Goal: Information Seeking & Learning: Learn about a topic

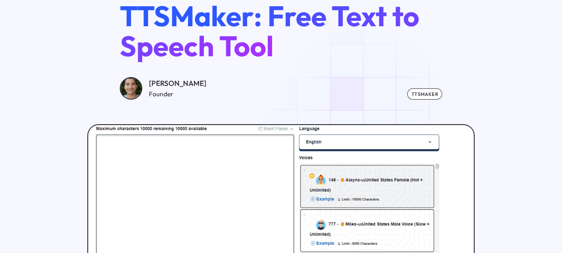
scroll to position [125, 0]
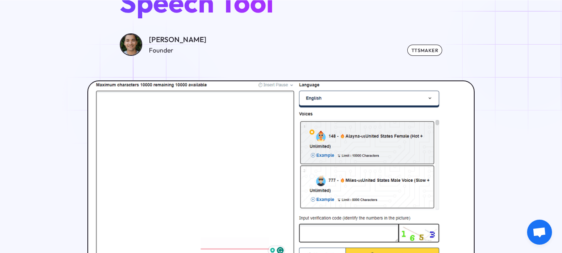
click at [149, 103] on img at bounding box center [281, 187] width 389 height 214
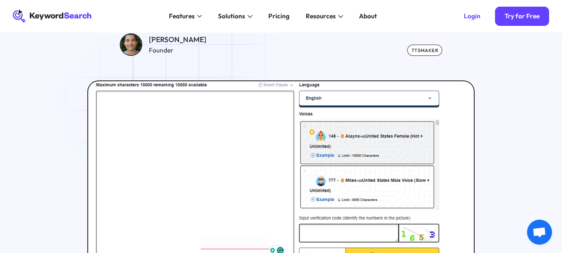
scroll to position [83, 0]
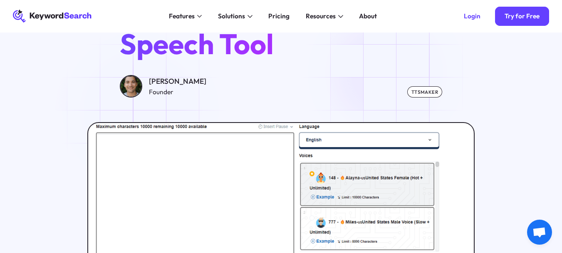
drag, startPoint x: 142, startPoint y: 110, endPoint x: 120, endPoint y: 145, distance: 41.3
click at [120, 145] on img at bounding box center [281, 228] width 389 height 214
drag, startPoint x: 120, startPoint y: 145, endPoint x: 114, endPoint y: 146, distance: 6.3
click at [114, 146] on img at bounding box center [281, 228] width 389 height 214
click at [121, 156] on img at bounding box center [281, 228] width 389 height 214
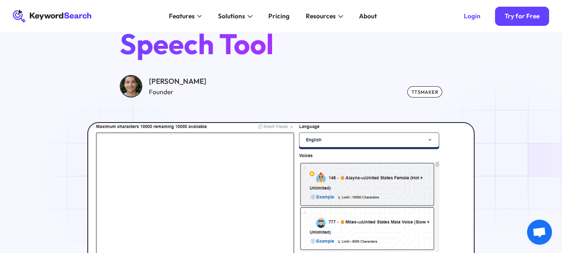
drag, startPoint x: 121, startPoint y: 156, endPoint x: 121, endPoint y: 176, distance: 19.6
click at [121, 176] on img at bounding box center [281, 228] width 389 height 214
click at [121, 173] on img at bounding box center [281, 228] width 389 height 214
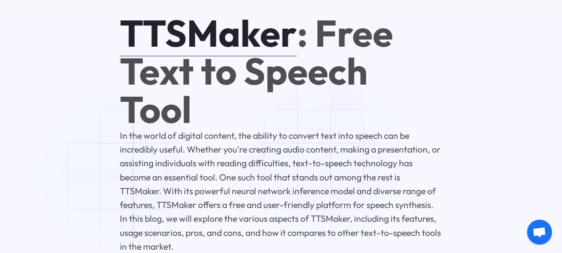
scroll to position [541, 0]
